Goal: Find contact information: Find contact information

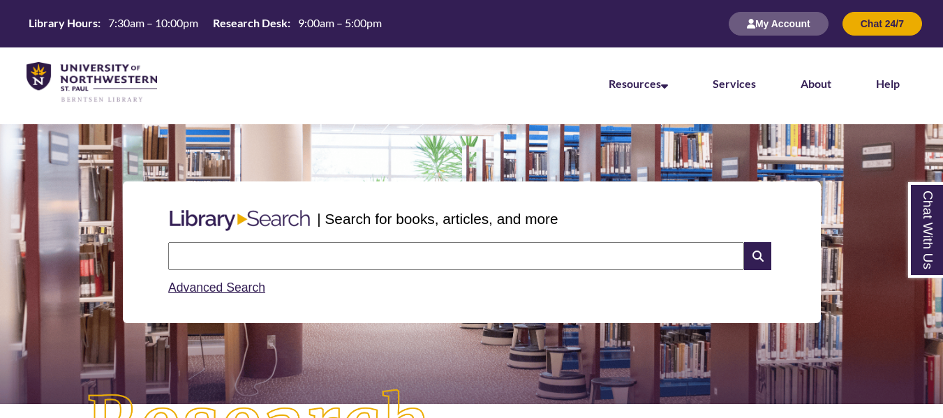
click at [833, 85] on li "About" at bounding box center [815, 82] width 75 height 70
click at [825, 86] on link "About" at bounding box center [815, 84] width 31 height 15
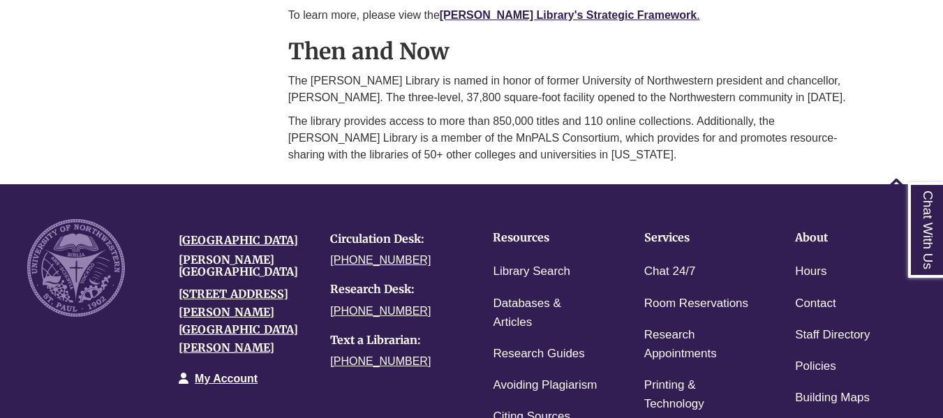
scroll to position [1186, 0]
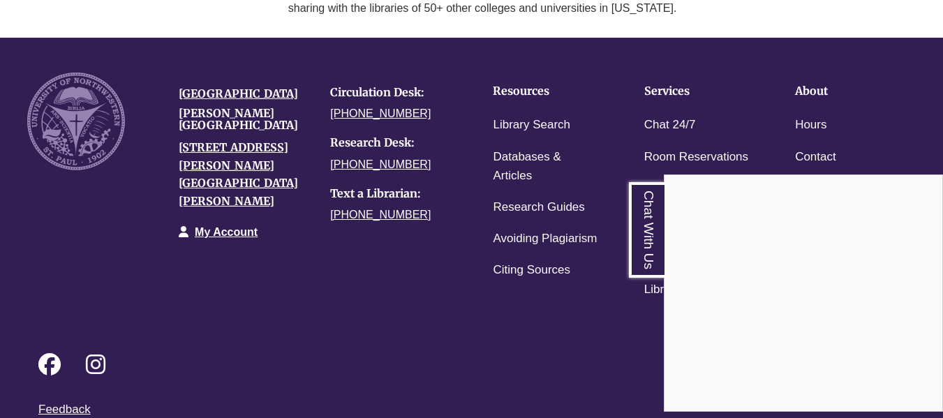
drag, startPoint x: 418, startPoint y: 120, endPoint x: 349, endPoint y: 96, distance: 73.3
click at [349, 96] on div "Chat With Us" at bounding box center [471, 209] width 943 height 418
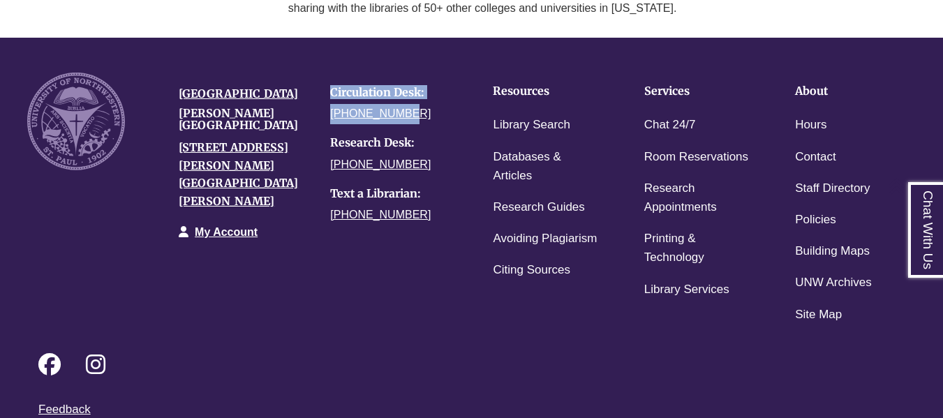
drag, startPoint x: 331, startPoint y: 81, endPoint x: 415, endPoint y: 107, distance: 87.8
click at [415, 107] on div "Circulation Desk: 651-631-5241 Research Desk: 651-286-7708 Text a Librarian: 65…" at bounding box center [395, 155] width 151 height 165
copy div "Circulation Desk: 651-631-5241"
click at [806, 151] on link "Contact" at bounding box center [815, 157] width 41 height 20
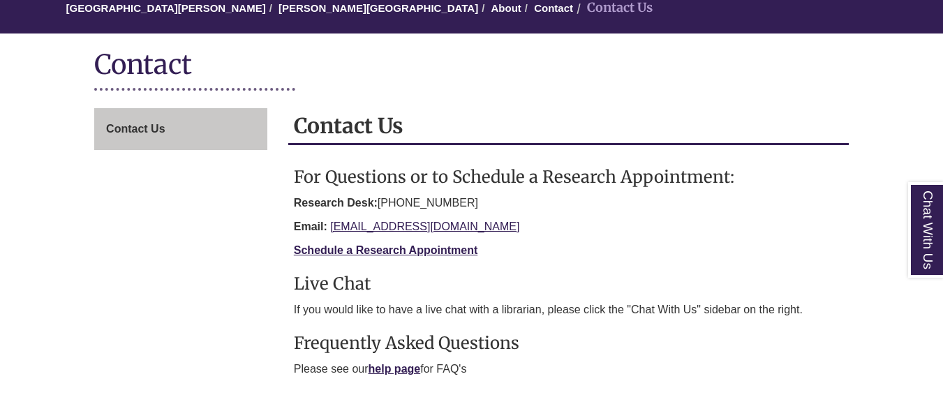
scroll to position [140, 0]
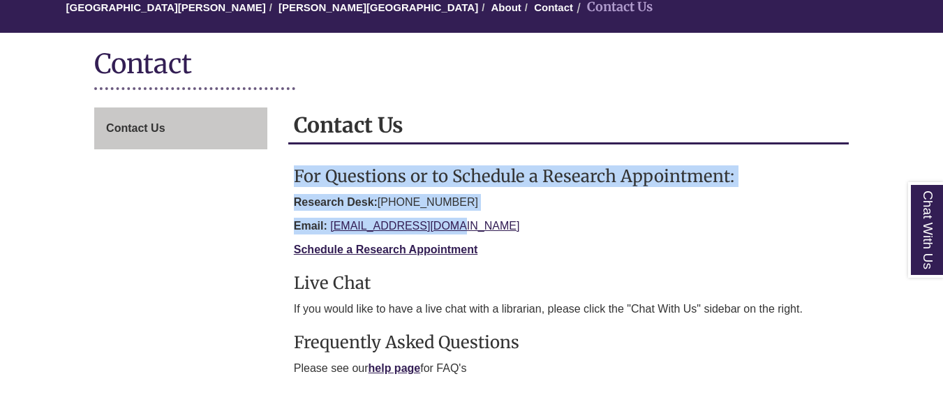
drag, startPoint x: 292, startPoint y: 167, endPoint x: 468, endPoint y: 224, distance: 184.7
click at [468, 224] on div "For Questions or to Schedule a Research Appointment: Research Desk: [PHONE_NUMB…" at bounding box center [568, 267] width 560 height 232
copy section "For Questions or to Schedule a Research Appointment: Research Desk: [PHONE_NUMB…"
